Goal: Task Accomplishment & Management: Understand process/instructions

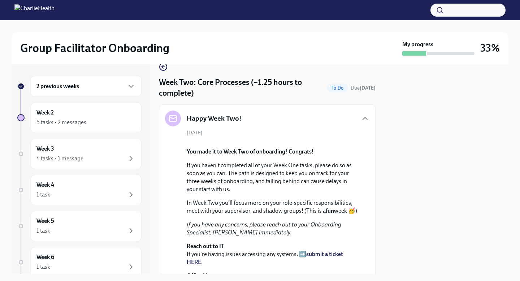
scroll to position [5, 0]
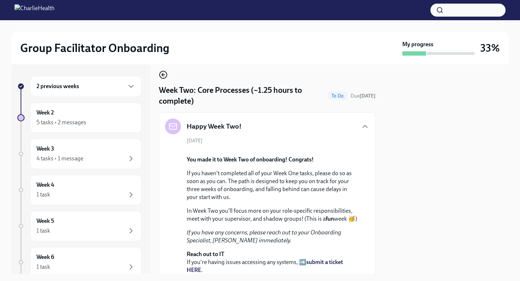
click at [161, 75] on icon "button" at bounding box center [163, 74] width 9 height 9
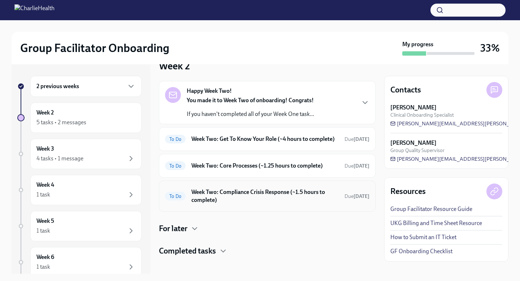
scroll to position [19, 0]
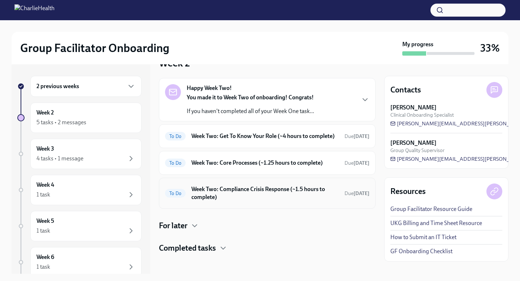
click at [251, 197] on h6 "Week Two: Compliance Crisis Response (~1.5 hours to complete)" at bounding box center [264, 193] width 147 height 16
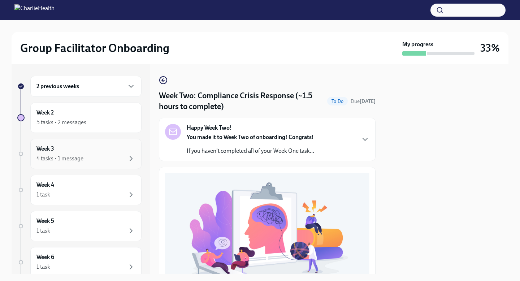
click at [103, 154] on div "4 tasks • 1 message" at bounding box center [85, 158] width 99 height 9
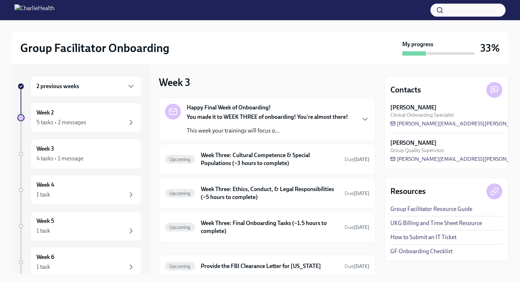
scroll to position [27, 0]
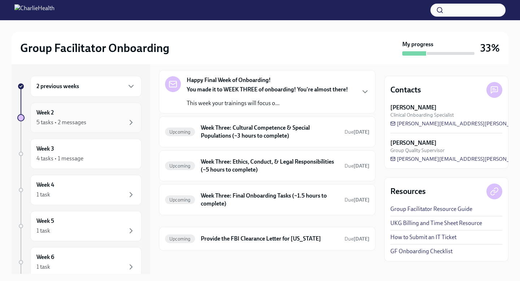
click at [122, 122] on div "5 tasks • 2 messages" at bounding box center [85, 122] width 99 height 9
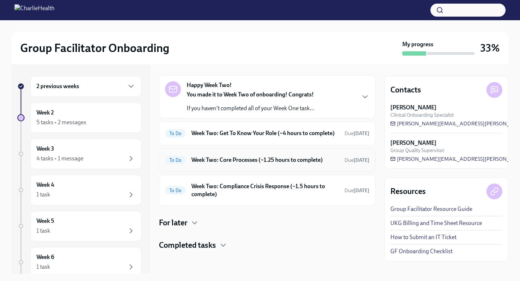
scroll to position [30, 0]
click at [192, 247] on h4 "Completed tasks" at bounding box center [187, 245] width 57 height 11
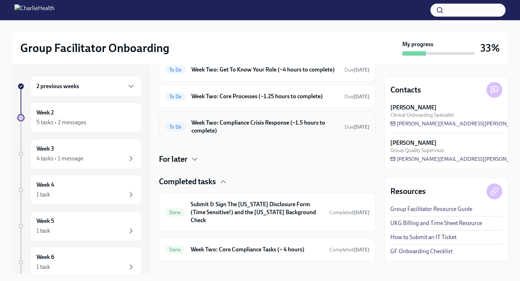
scroll to position [0, 0]
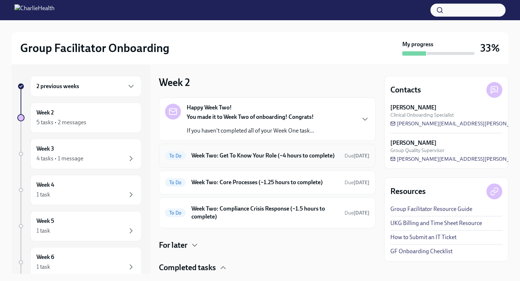
click at [250, 156] on h6 "Week Two: Get To Know Your Role (~4 hours to complete)" at bounding box center [264, 156] width 147 height 8
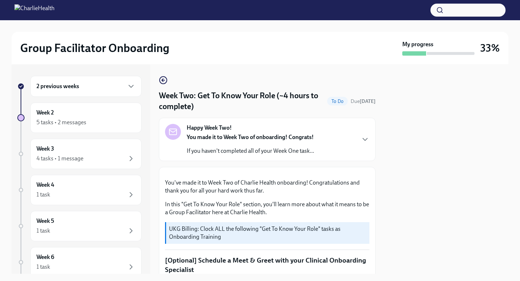
click at [255, 144] on div "You made it to Week Two of onboarding! Congrats! If you haven't completed all o…" at bounding box center [250, 144] width 127 height 22
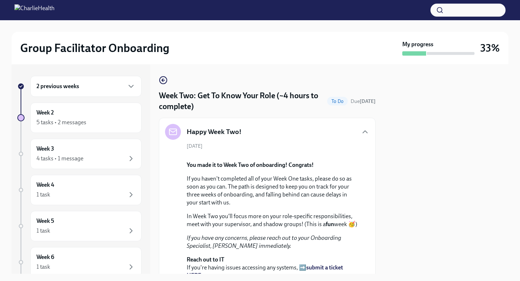
click at [255, 144] on div "[DATE] You made it to Week Two of onboarding! Congrats! If you haven't complete…" at bounding box center [267, 230] width 204 height 174
click at [160, 80] on icon "button" at bounding box center [163, 80] width 9 height 9
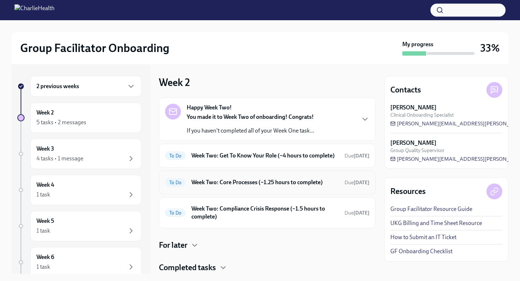
click at [293, 185] on div "To Do Week Two: Core Processes (~1.25 hours to complete) Due [DATE]" at bounding box center [267, 183] width 204 height 12
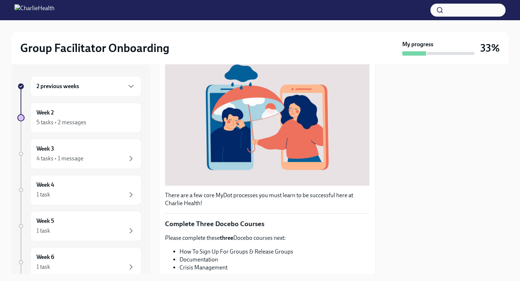
scroll to position [242, 0]
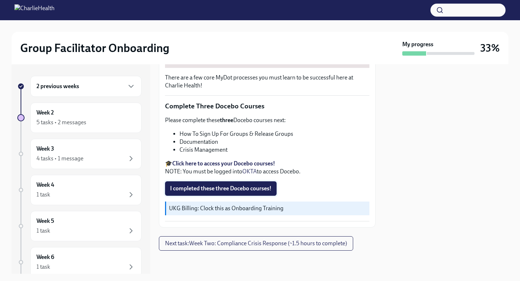
click at [265, 189] on span "I completed these three Docebo courses!" at bounding box center [220, 188] width 101 height 7
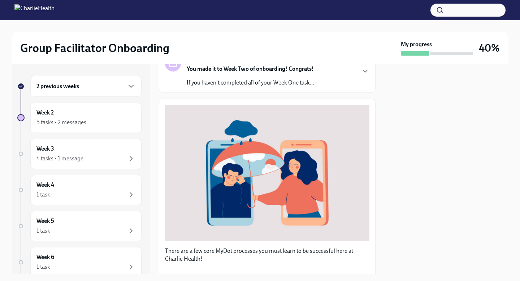
scroll to position [0, 0]
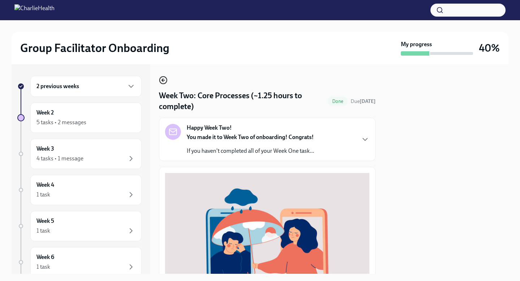
click at [163, 78] on icon "button" at bounding box center [163, 80] width 9 height 9
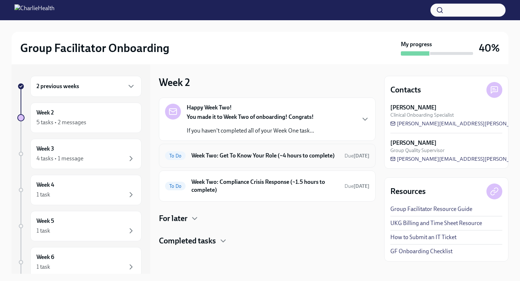
click at [225, 160] on h6 "Week Two: Get To Know Your Role (~4 hours to complete)" at bounding box center [264, 156] width 147 height 8
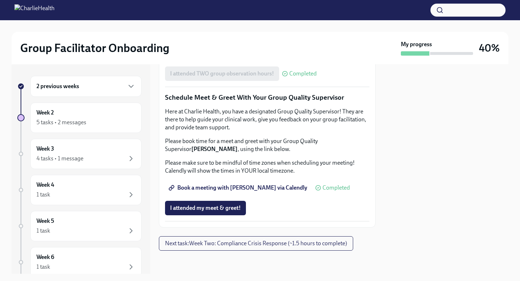
scroll to position [716, 0]
click at [277, 246] on span "Next task : Week Two: Compliance Crisis Response (~1.5 hours to complete)" at bounding box center [256, 243] width 182 height 7
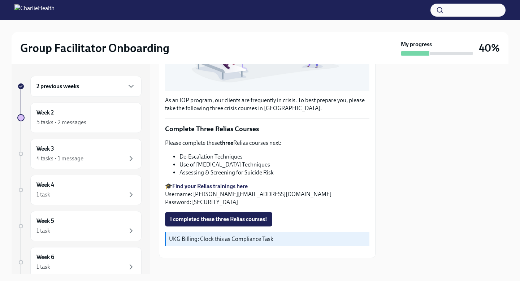
scroll to position [206, 0]
